Goal: Task Accomplishment & Management: Complete application form

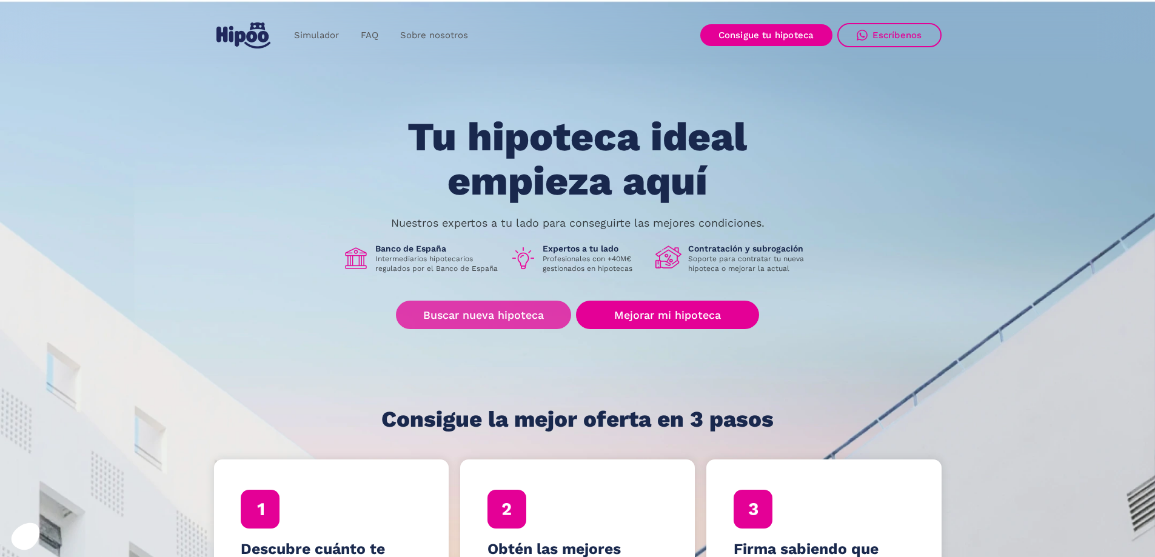
click at [496, 312] on link "Buscar nueva hipoteca" at bounding box center [483, 315] width 175 height 28
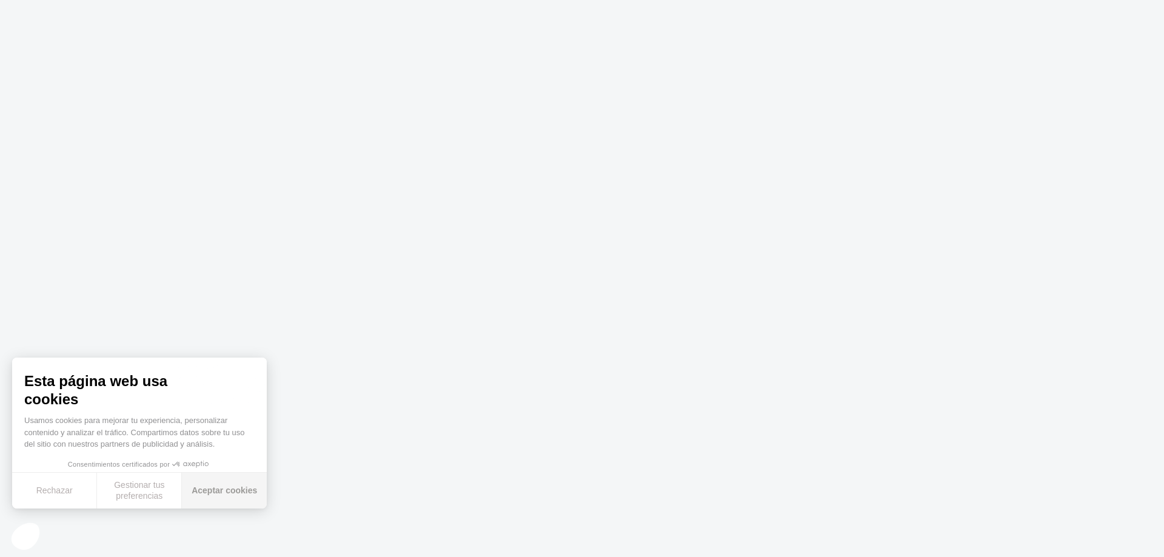
click at [239, 498] on button "Aceptar cookies" at bounding box center [224, 491] width 85 height 36
